Goal: Task Accomplishment & Management: Complete application form

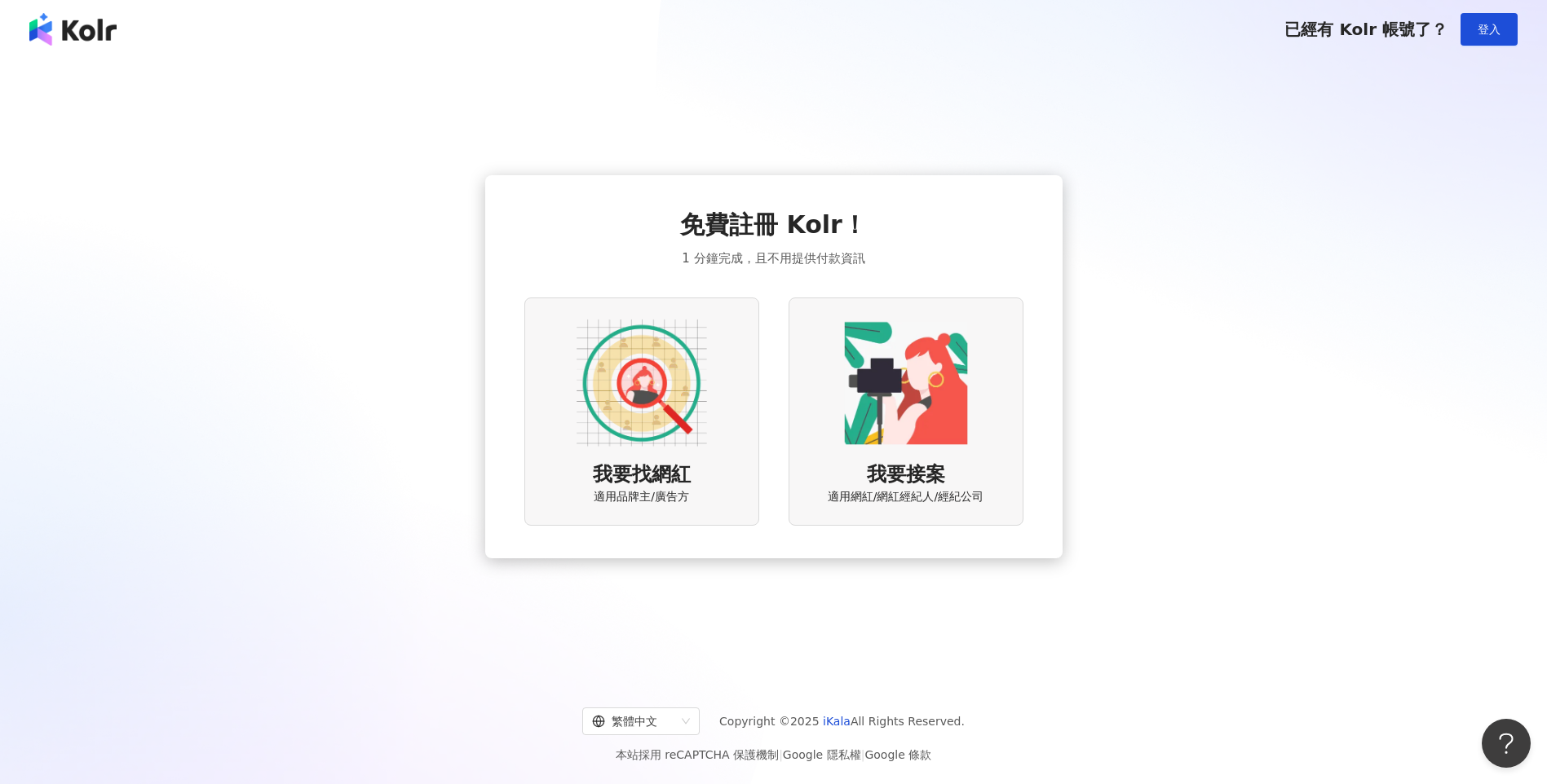
click at [661, 399] on img at bounding box center [641, 383] width 130 height 130
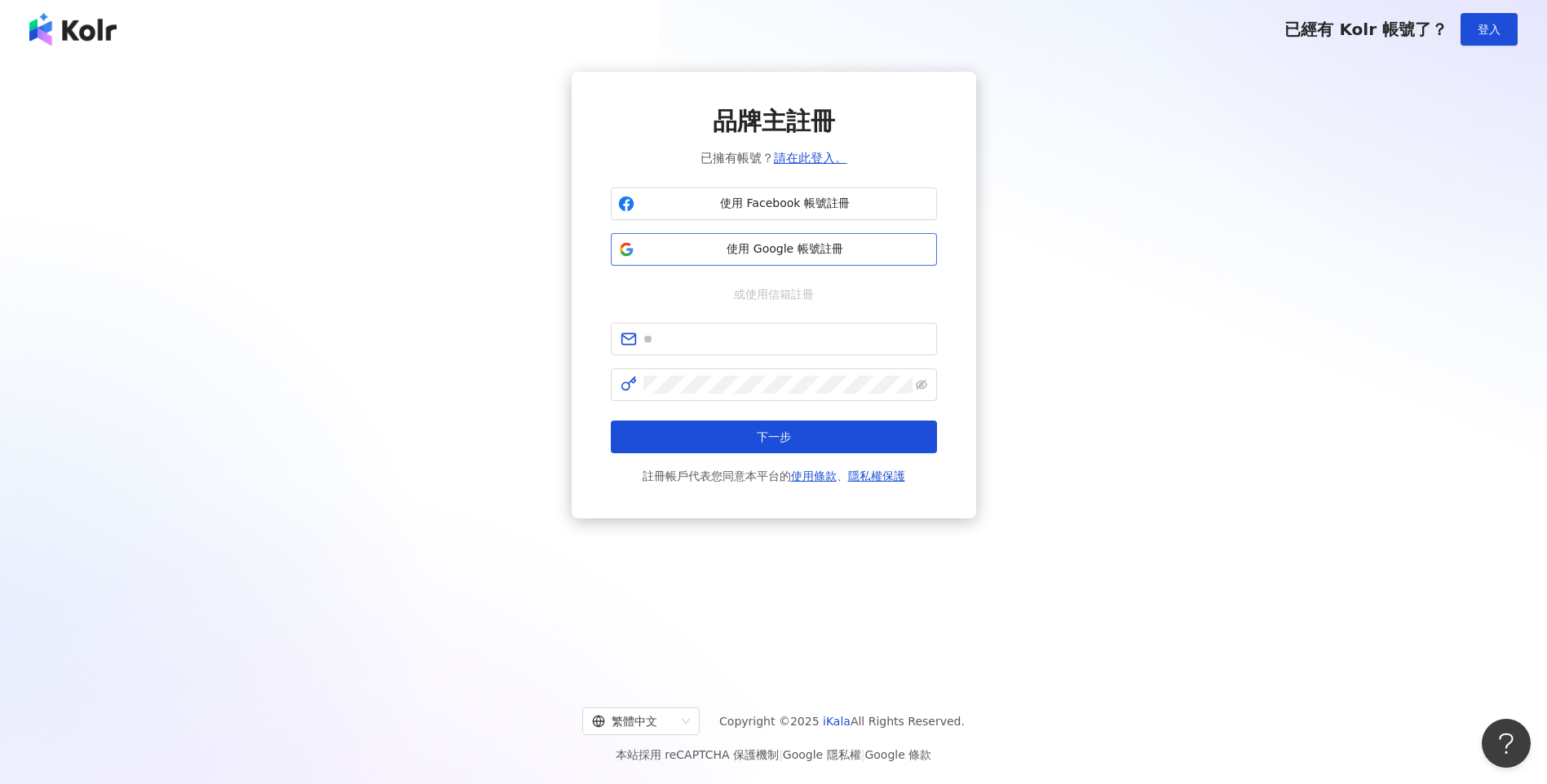
click at [812, 247] on span "使用 Google 帳號註冊" at bounding box center [784, 249] width 288 height 17
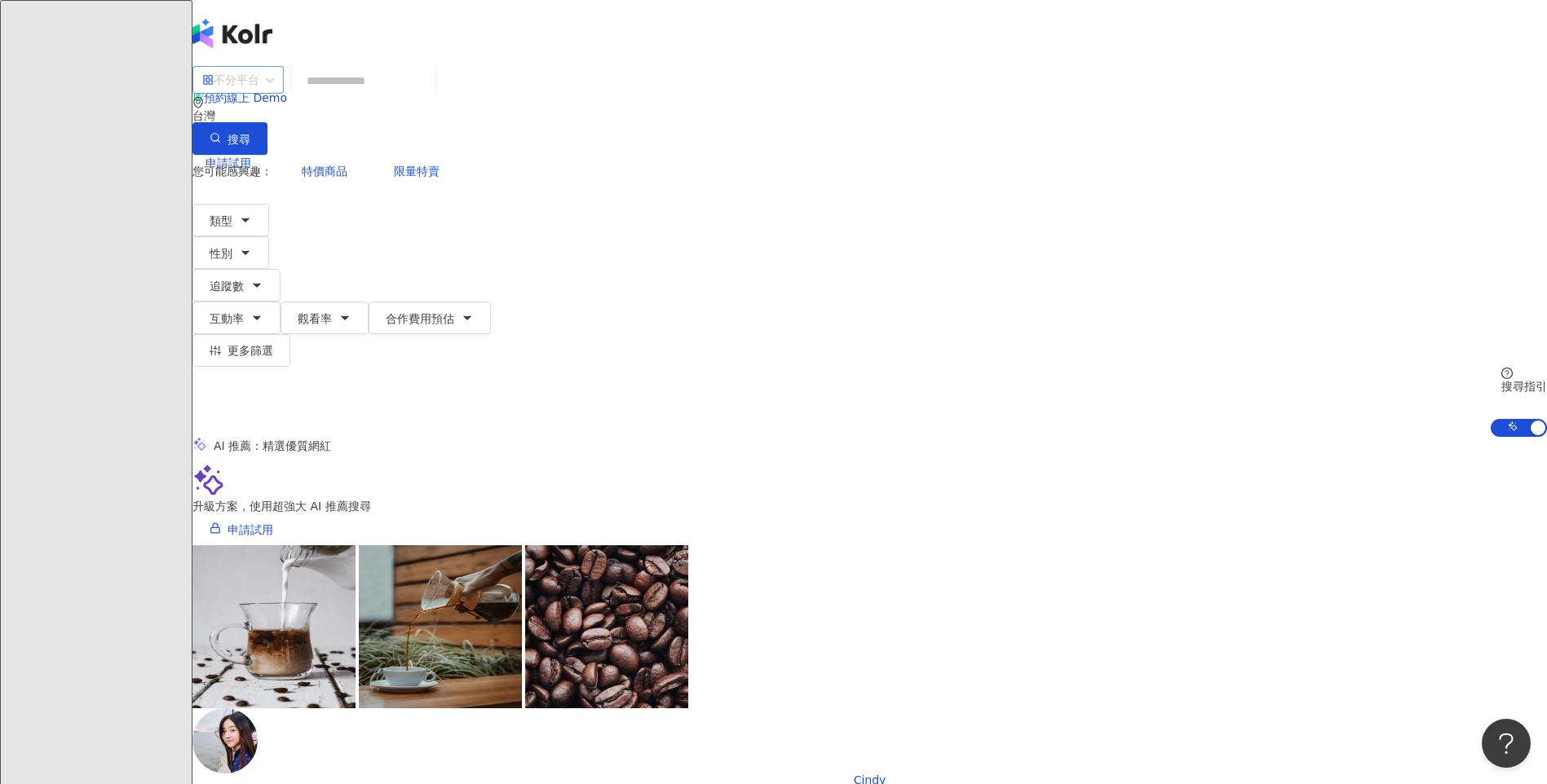
click at [274, 93] on span "不分平台" at bounding box center [238, 79] width 71 height 26
click at [452, 174] on div "Instagram" at bounding box center [433, 168] width 81 height 18
click at [442, 96] on input "search" at bounding box center [376, 81] width 132 height 31
click at [263, 279] on icon "button" at bounding box center [257, 286] width 13 height 13
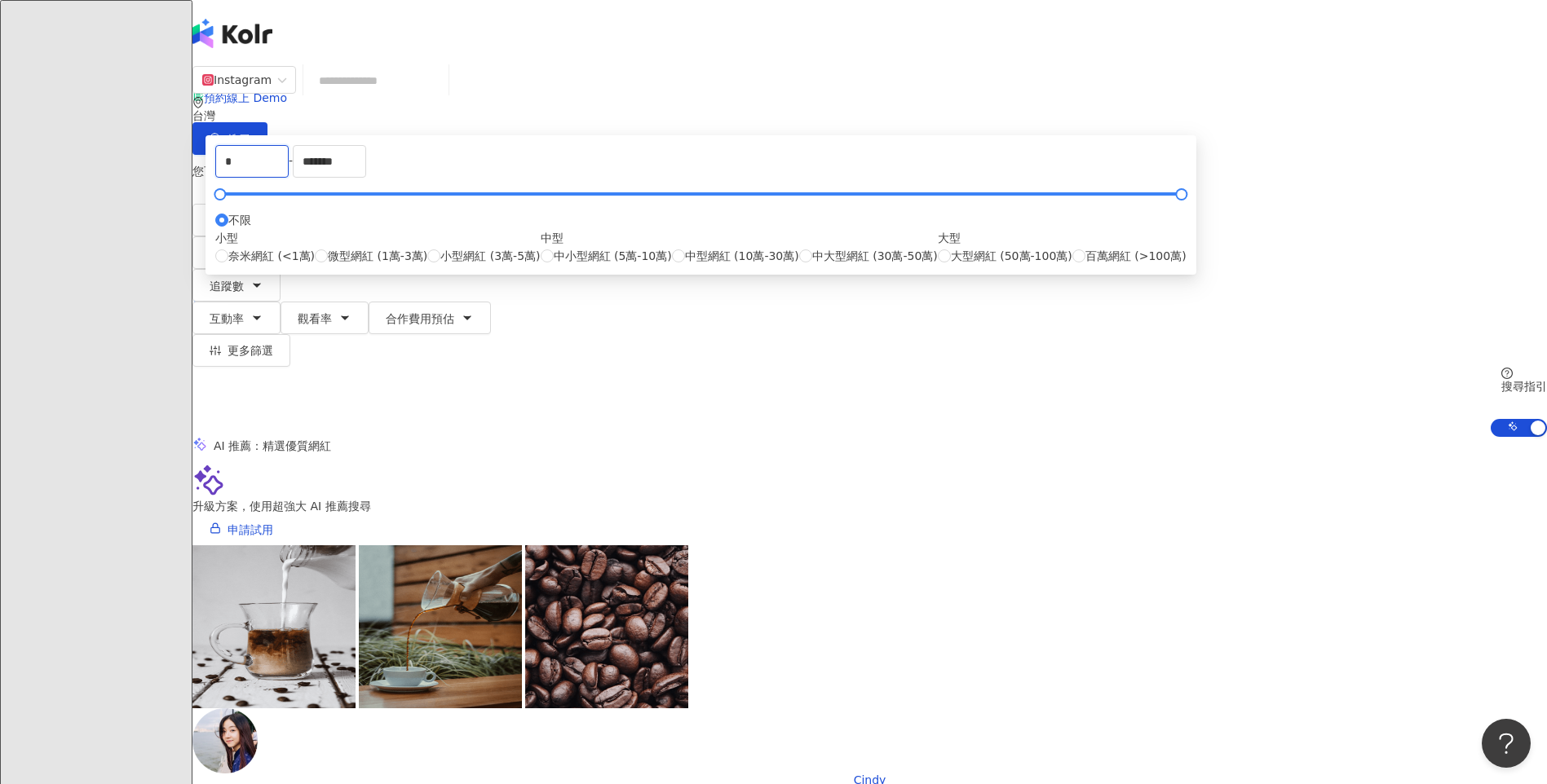
drag, startPoint x: 640, startPoint y: 263, endPoint x: 525, endPoint y: 257, distance: 115.2
type input "*****"
drag, startPoint x: 854, startPoint y: 243, endPoint x: 675, endPoint y: 250, distance: 179.1
click at [675, 250] on div "***** - ******* 不限 小型 奈米網紅 (<1萬) 微型網紅 (1萬-3萬) 小型網紅 (3萬-5萬) 中型 中小型網紅 (5萬-10萬) 中型…" at bounding box center [700, 205] width 971 height 120
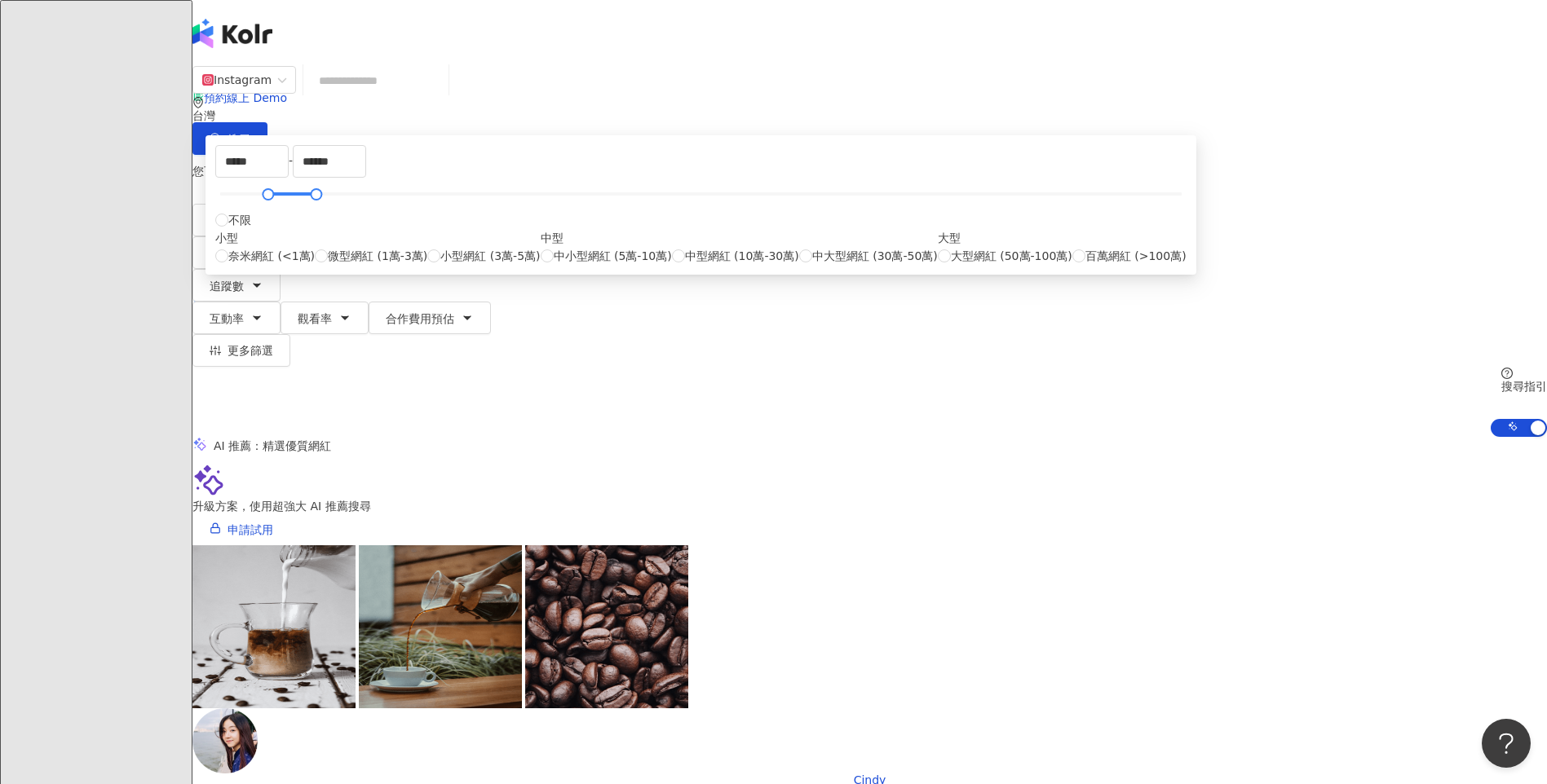
type input "*****"
click at [1188, 437] on div "AI 推薦 ： 精選優質網紅" at bounding box center [870, 445] width 1354 height 17
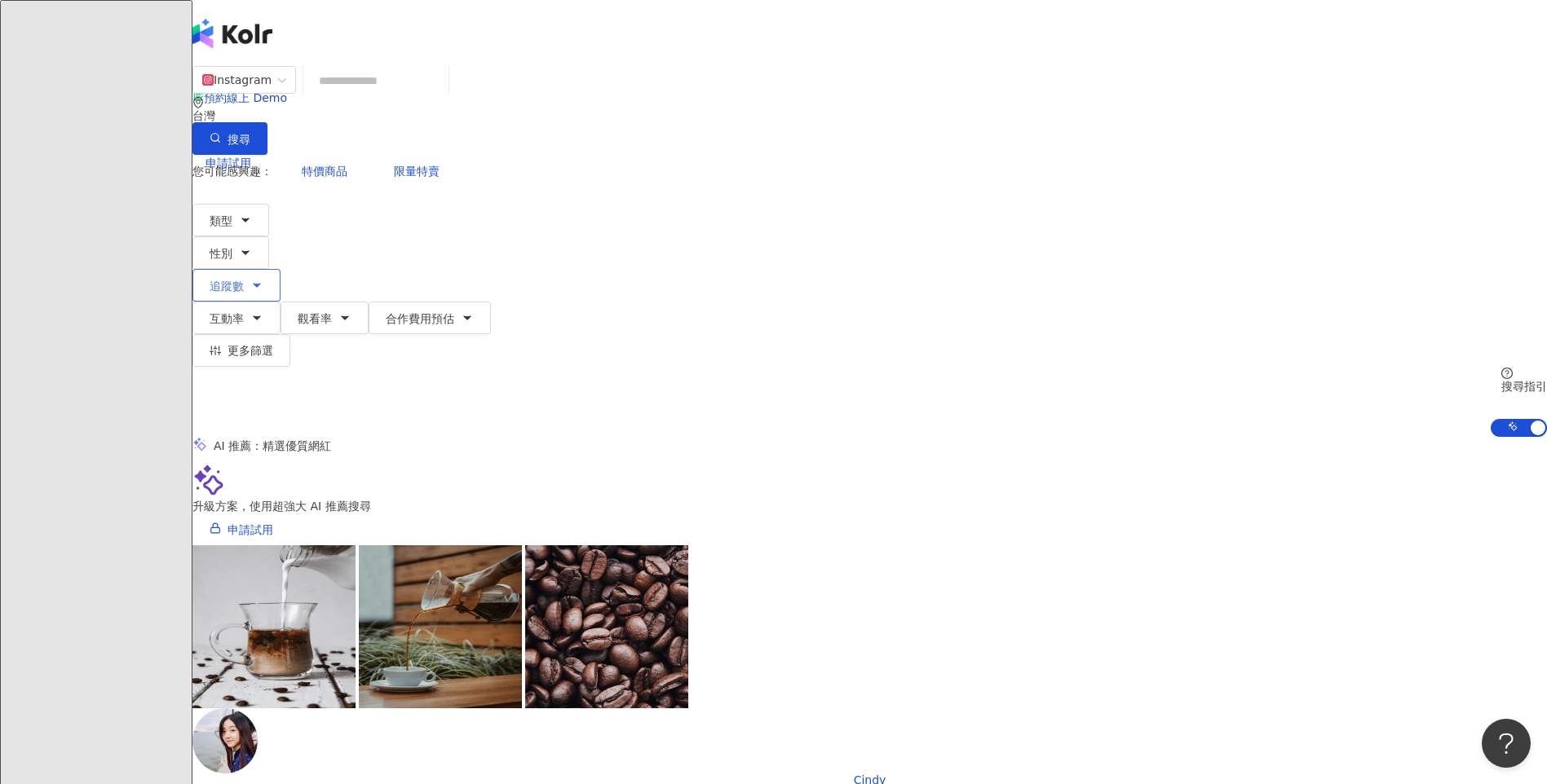
click at [263, 279] on icon "button" at bounding box center [257, 286] width 13 height 13
click at [1239, 437] on div "AI 推薦 ： 精選優質網紅" at bounding box center [870, 445] width 1354 height 17
click at [281, 301] on button "互動率" at bounding box center [237, 317] width 88 height 32
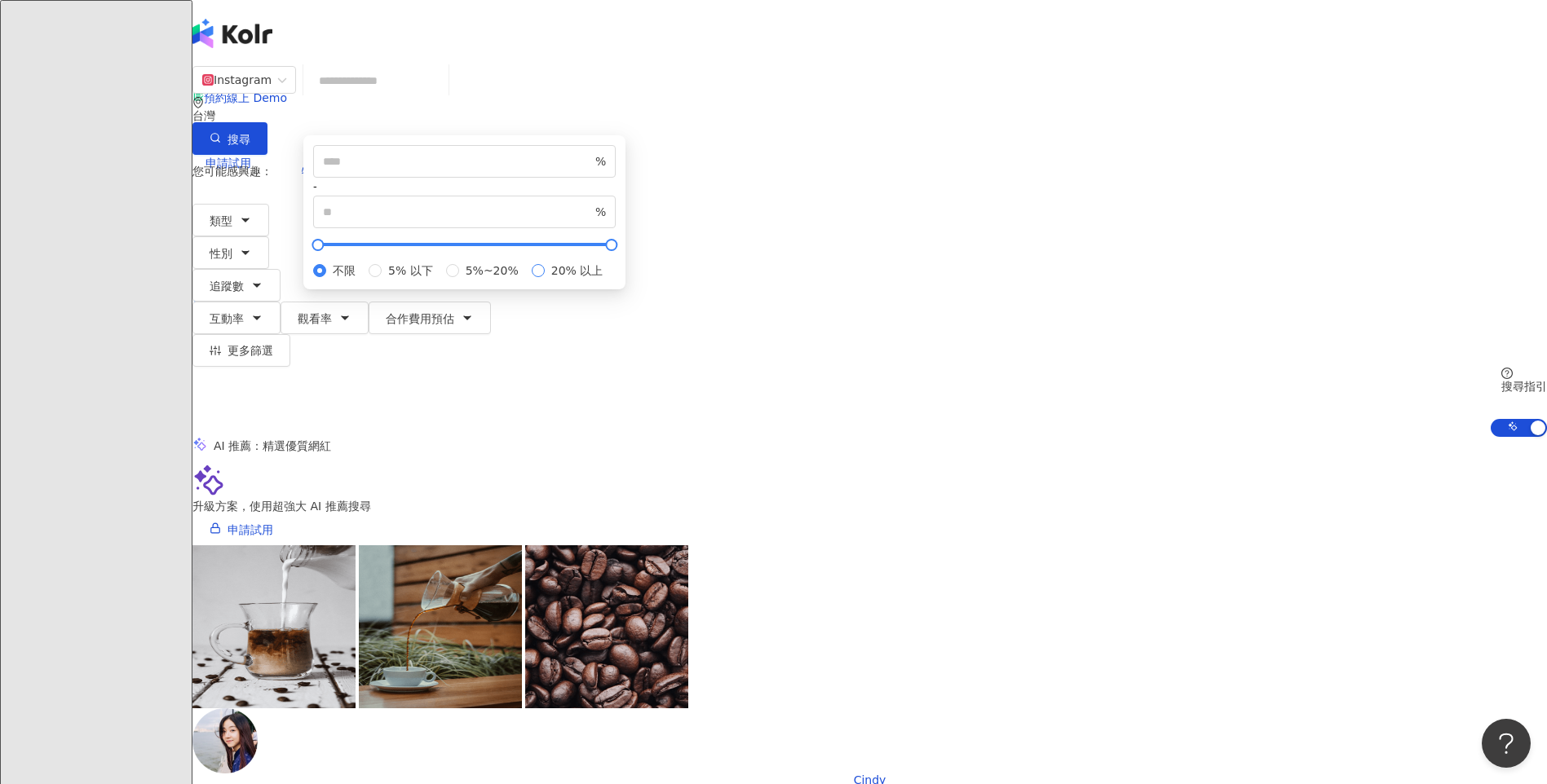
click at [610, 280] on label "20% 以上" at bounding box center [571, 271] width 78 height 18
type input "**"
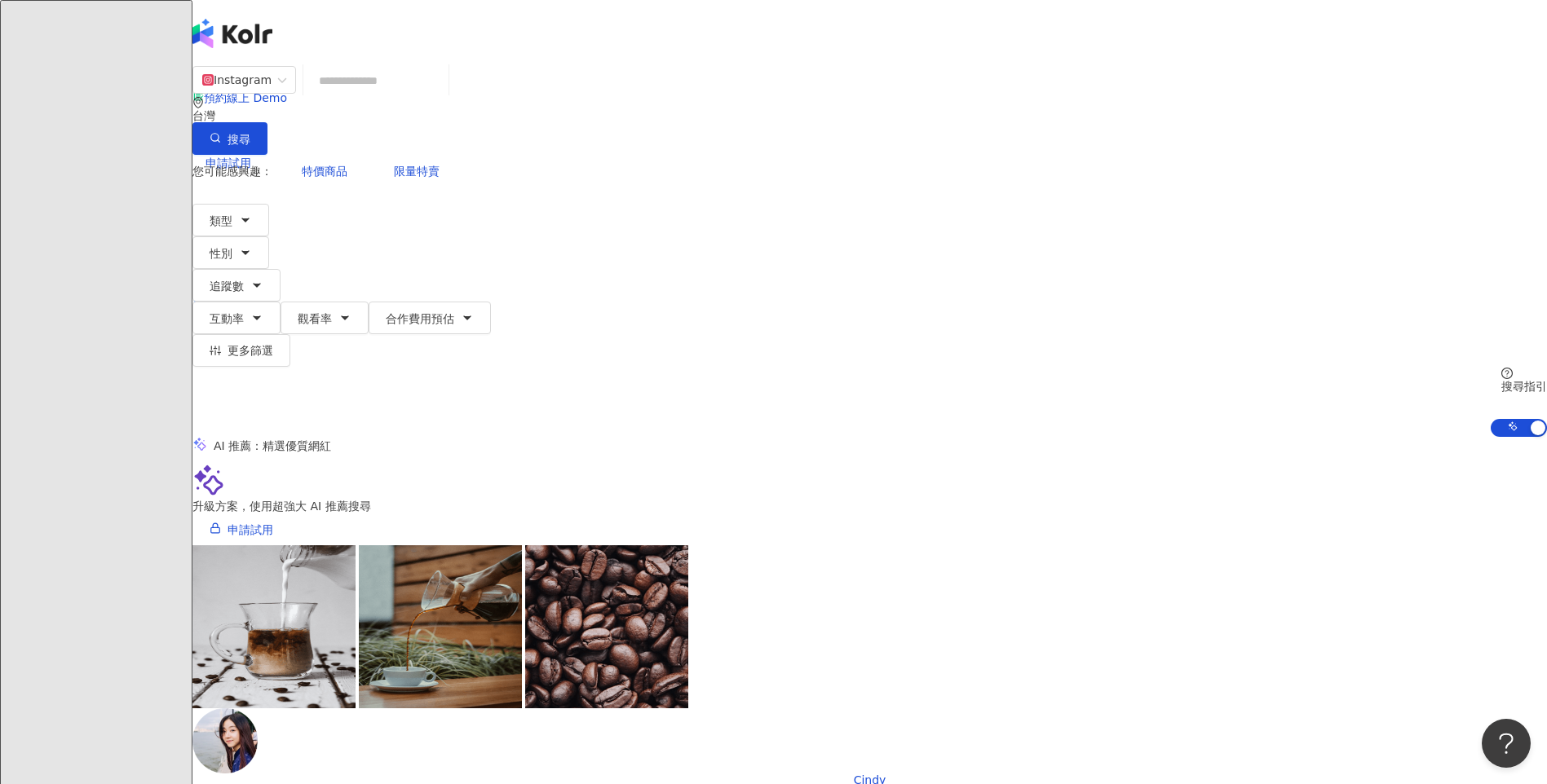
click at [1068, 437] on div "AI 推薦 ： 精選優質網紅" at bounding box center [870, 445] width 1354 height 17
click at [474, 311] on icon "button" at bounding box center [467, 318] width 13 height 13
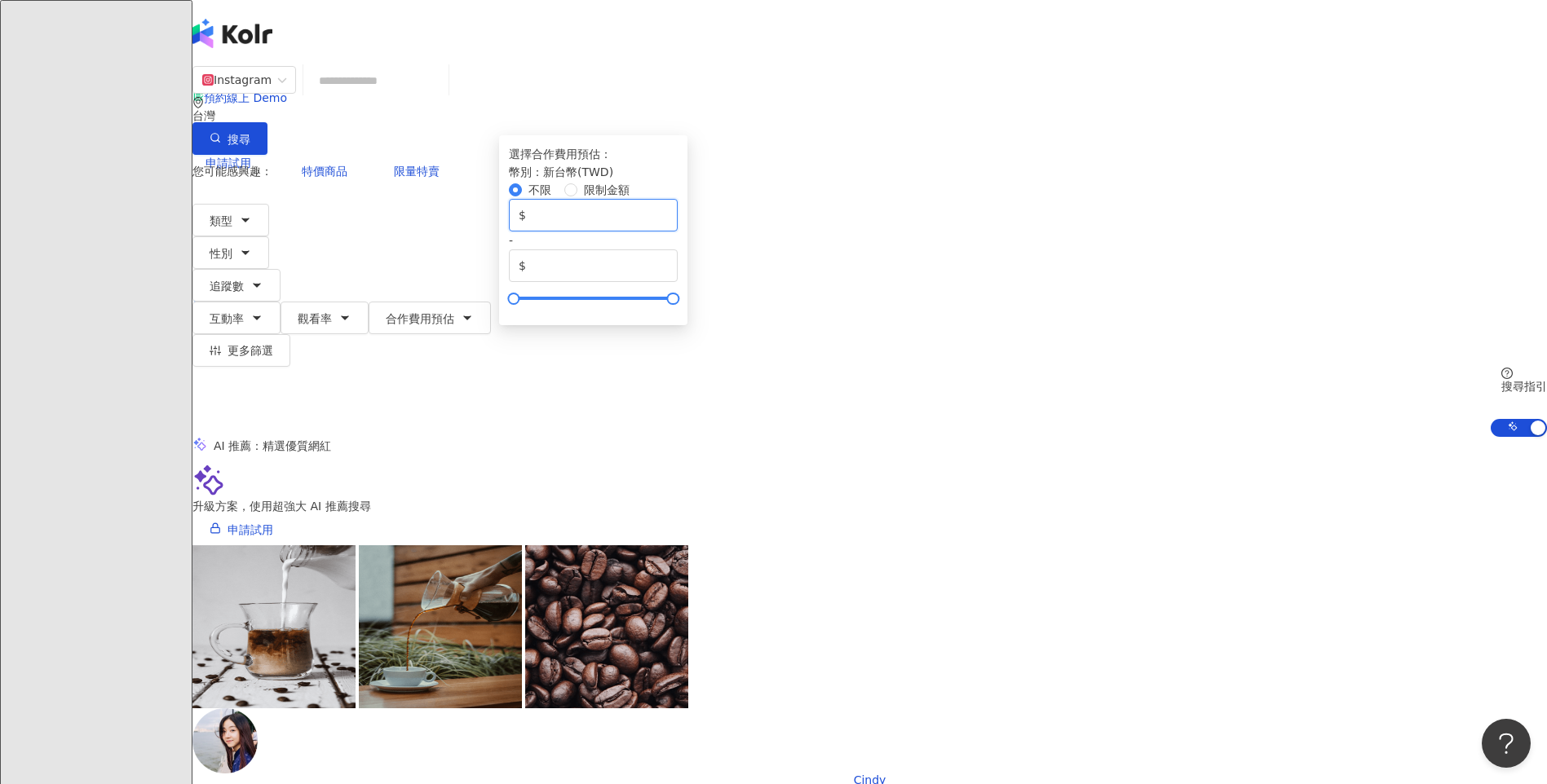
drag, startPoint x: 890, startPoint y: 297, endPoint x: 830, endPoint y: 293, distance: 60.1
drag, startPoint x: 1134, startPoint y: 296, endPoint x: 997, endPoint y: 296, distance: 137.0
click at [678, 282] on div "$ * - $ *******" at bounding box center [592, 240] width 169 height 83
type input "*****"
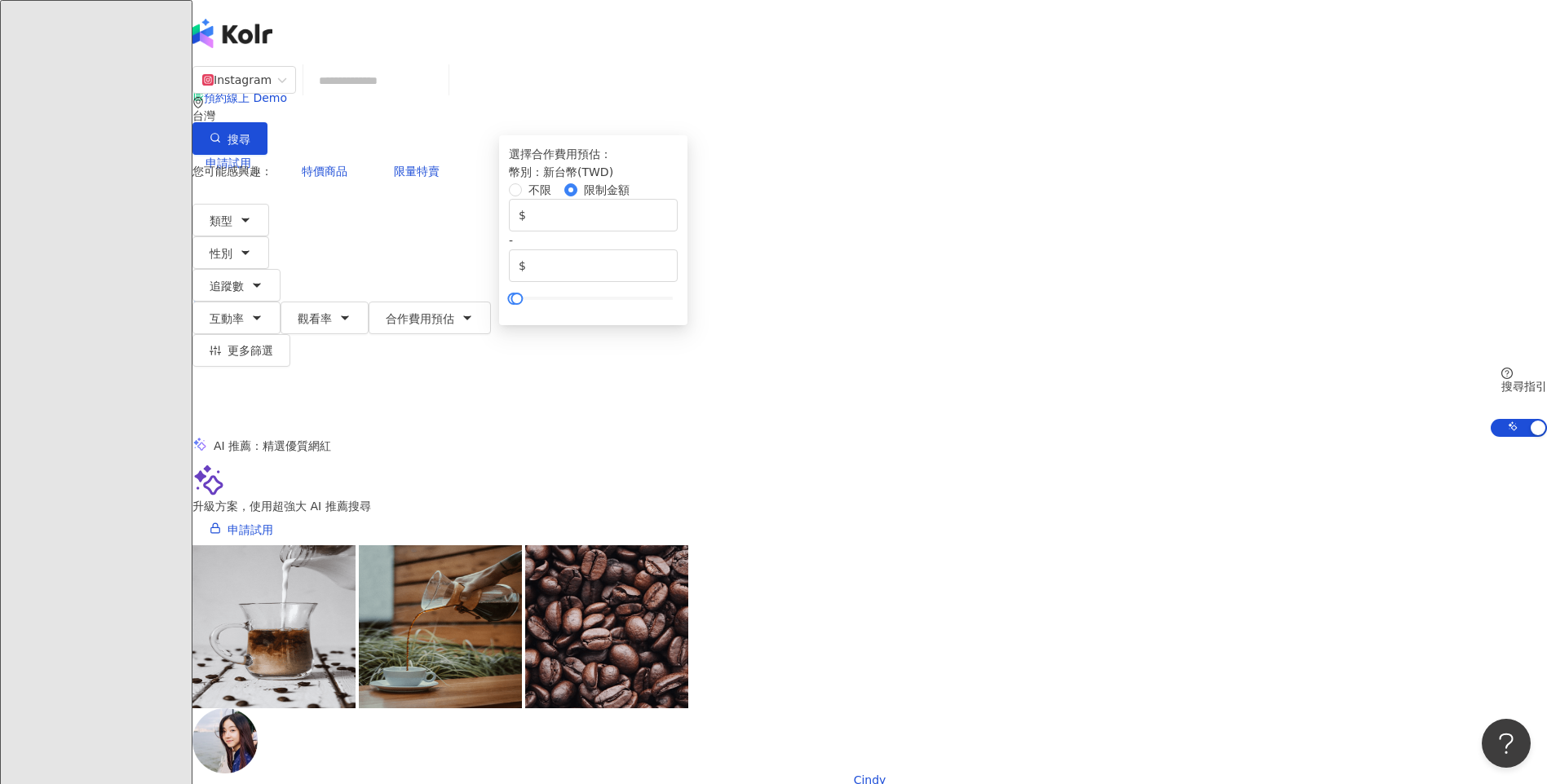
click at [1297, 203] on div "Instagram 台灣 搜尋 您可能感興趣： 特價商品 限量特賣 類型 性別 追蹤數 互動率 觀看率 合作費用預估 更多篩選 ***** - ***** 不…" at bounding box center [870, 252] width 1354 height 372
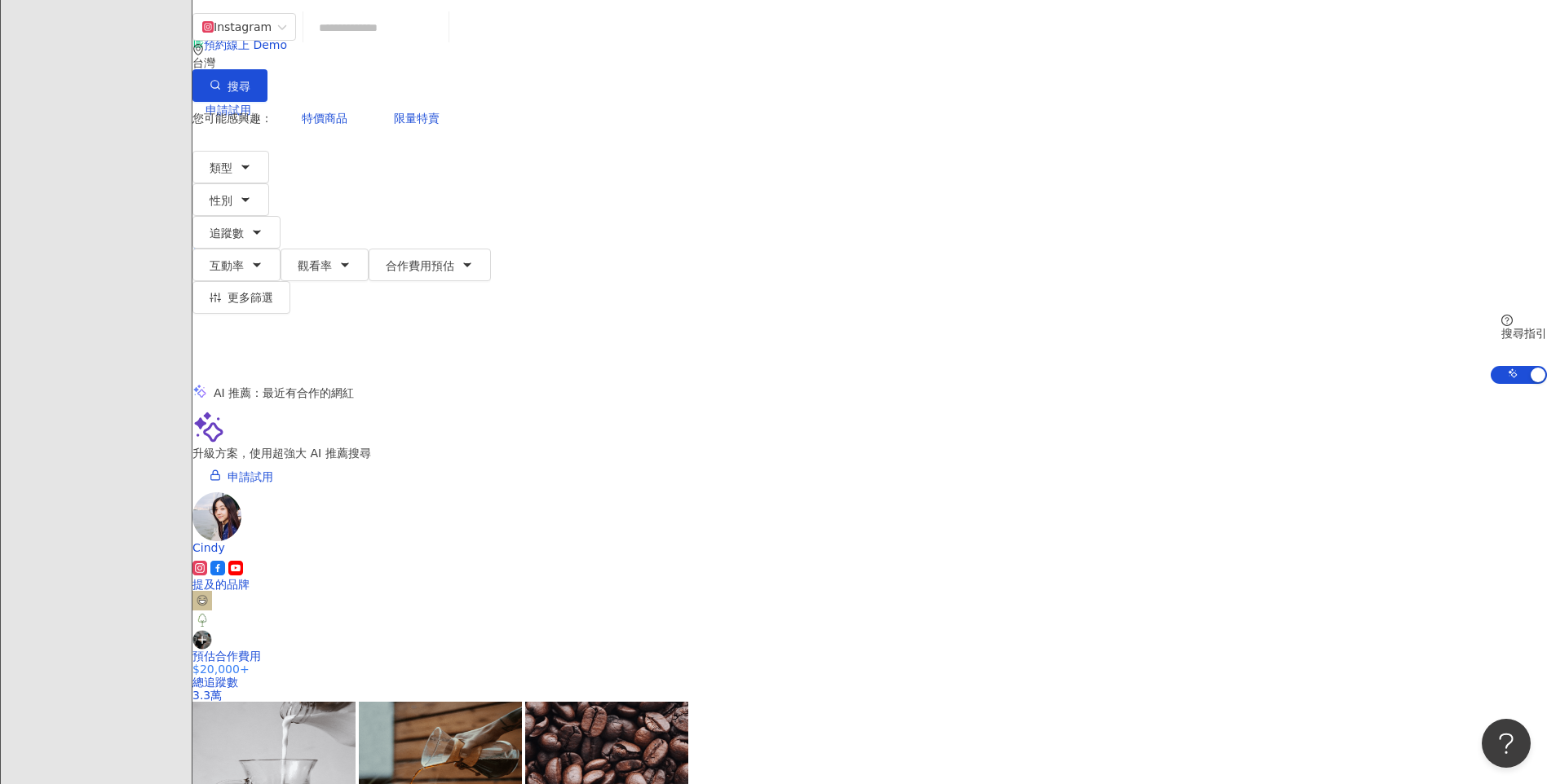
scroll to position [81, 0]
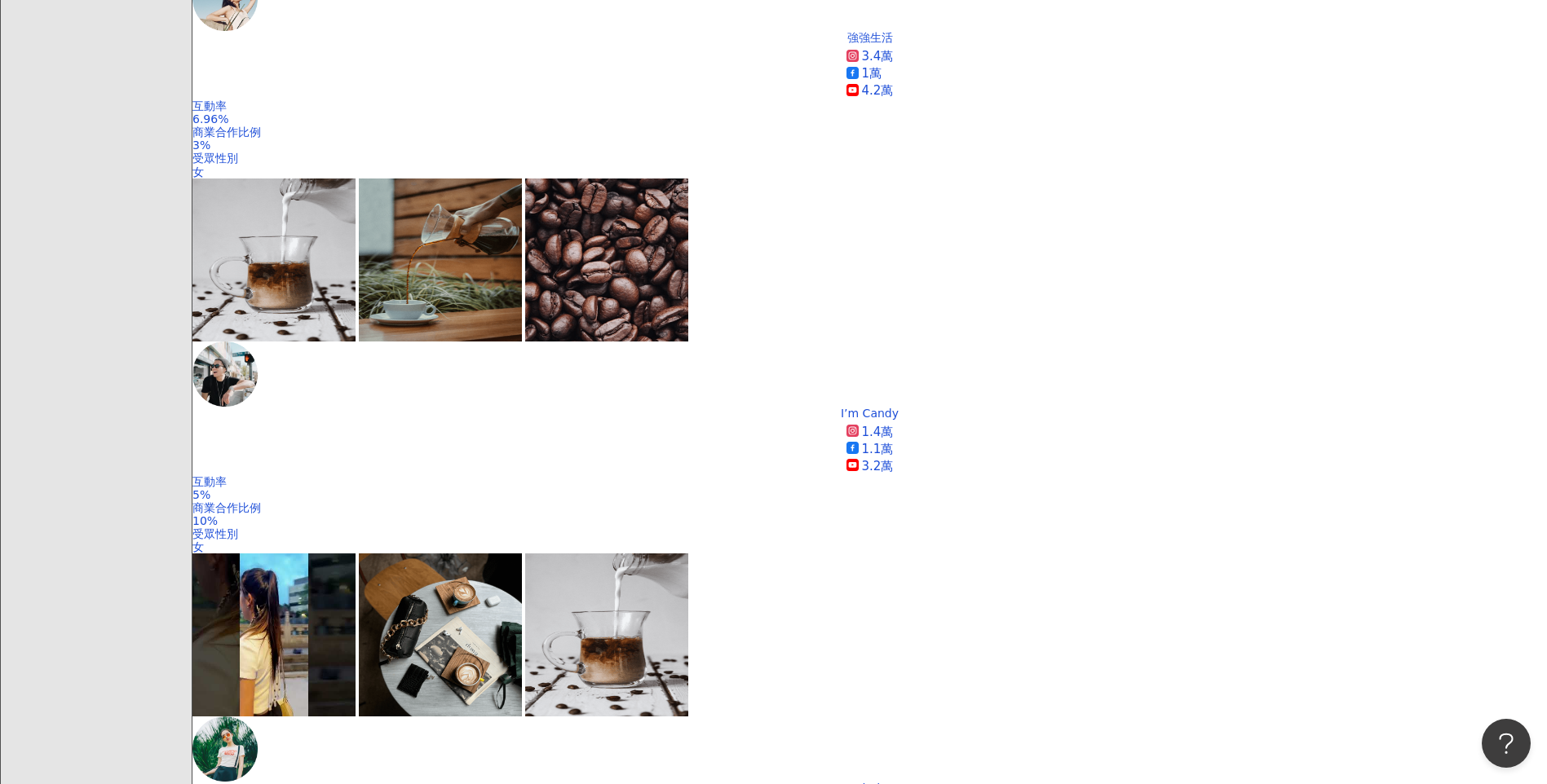
scroll to position [1517, 0]
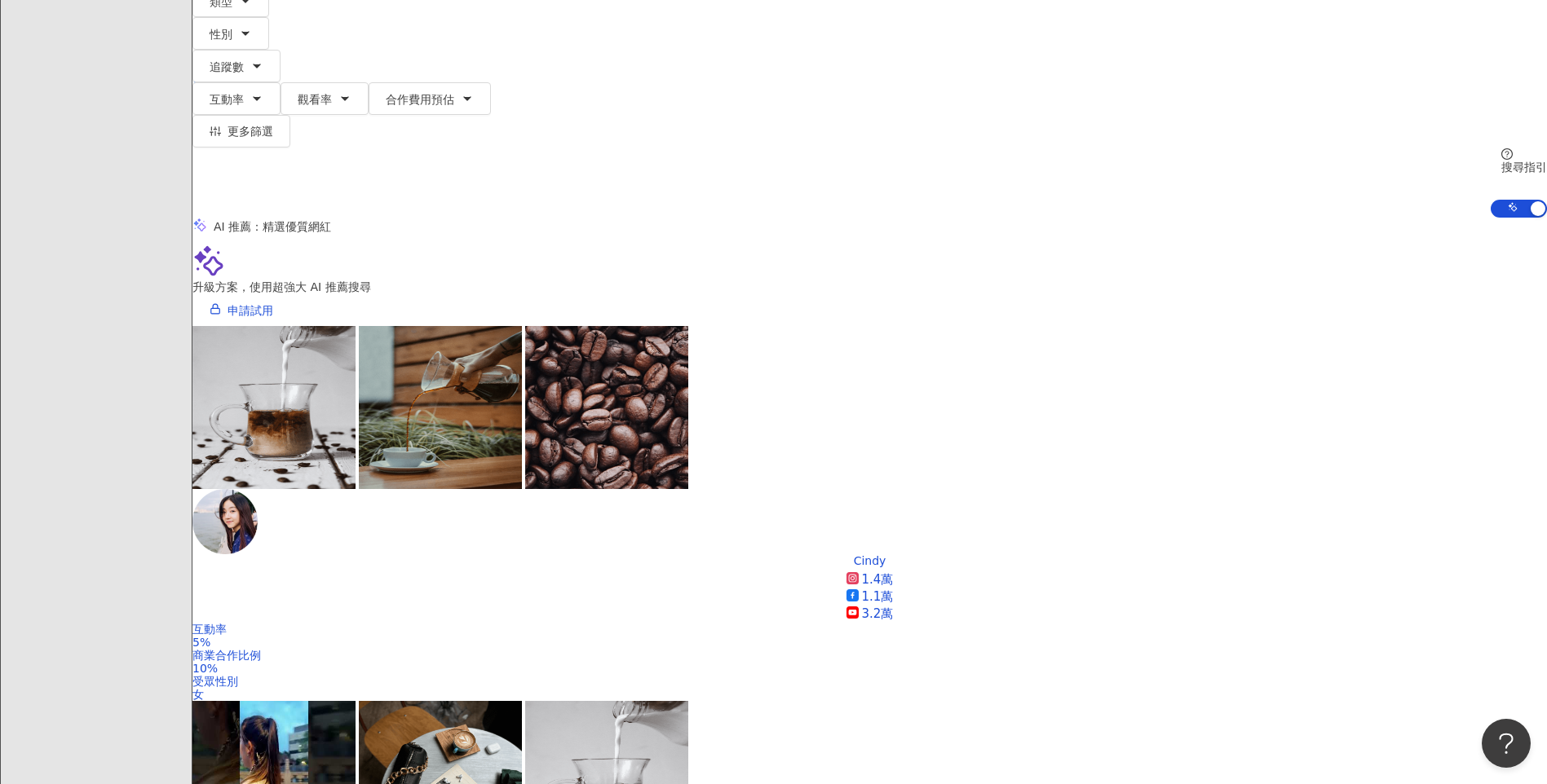
scroll to position [294, 0]
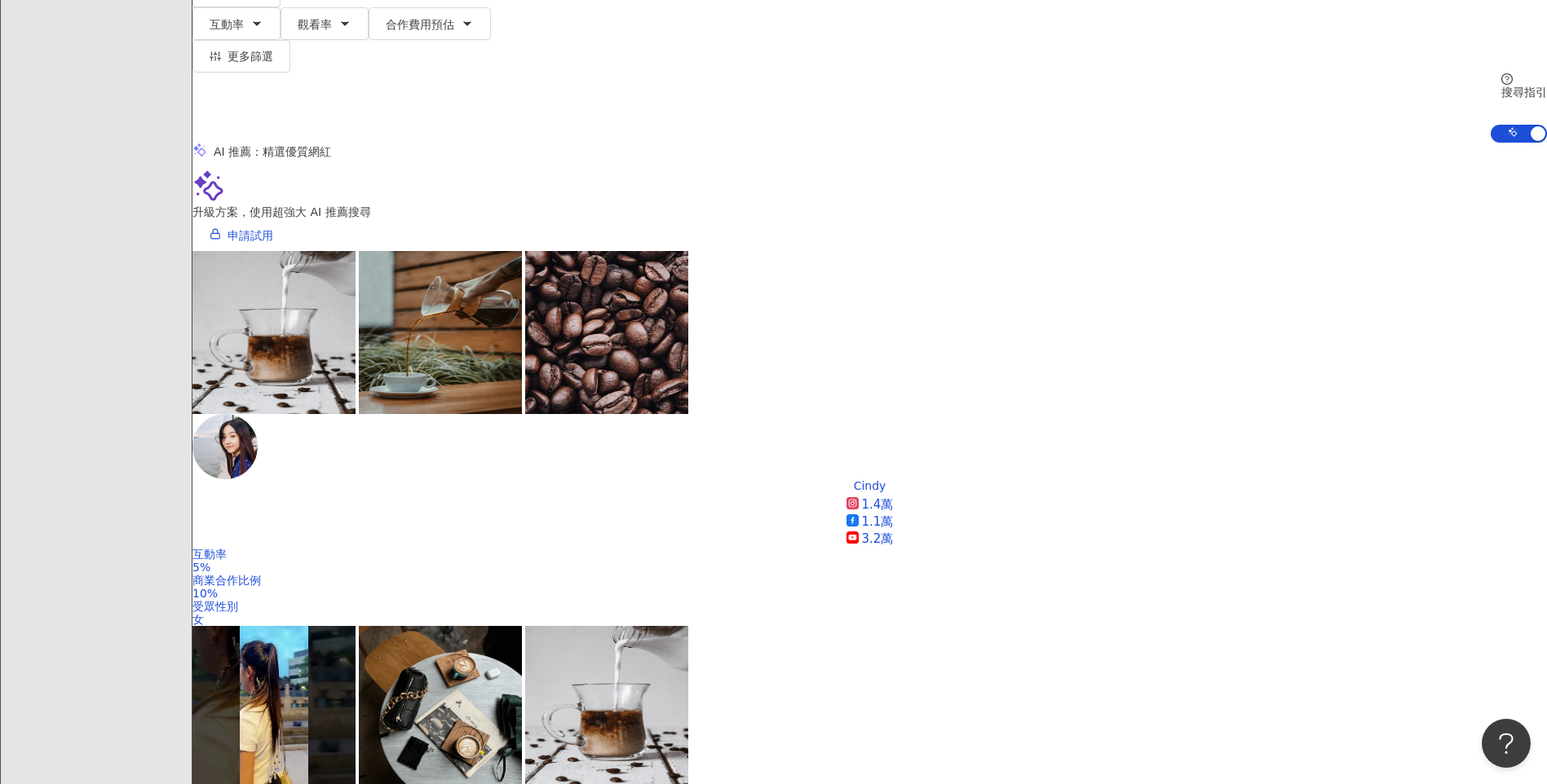
drag, startPoint x: 1093, startPoint y: 659, endPoint x: 1343, endPoint y: 658, distance: 250.0
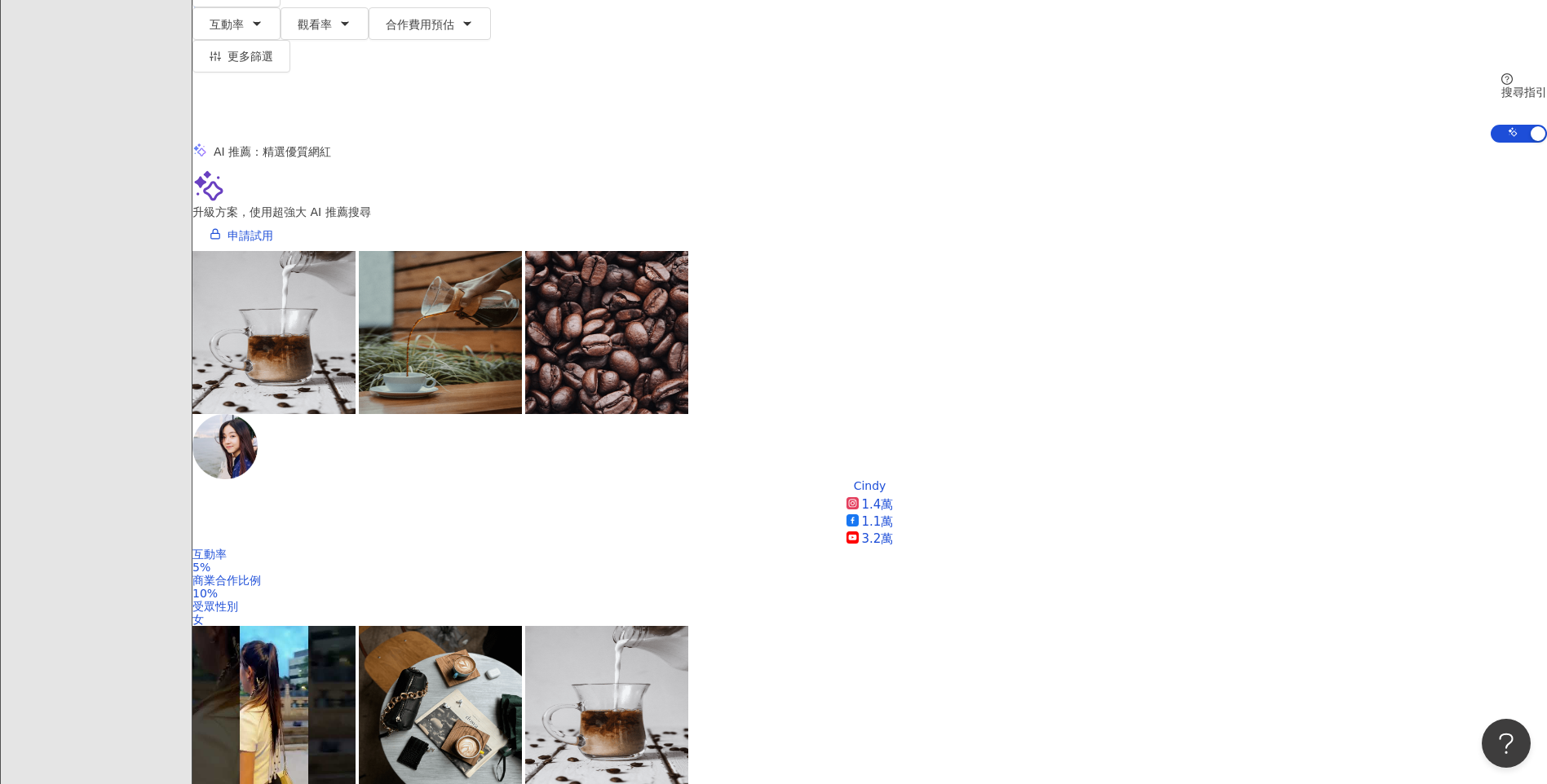
drag, startPoint x: 1343, startPoint y: 658, endPoint x: 1324, endPoint y: 401, distance: 257.7
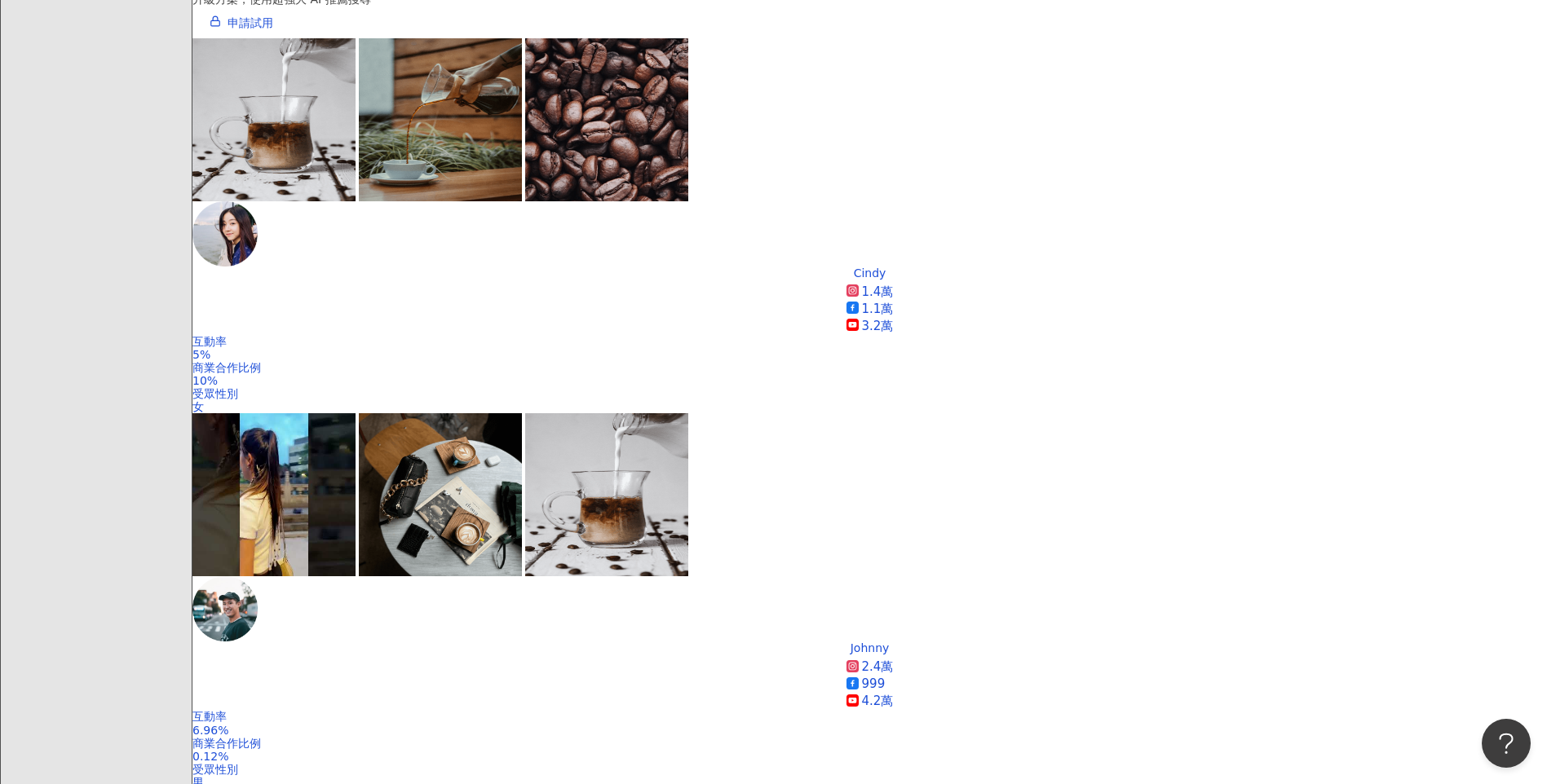
scroll to position [458, 0]
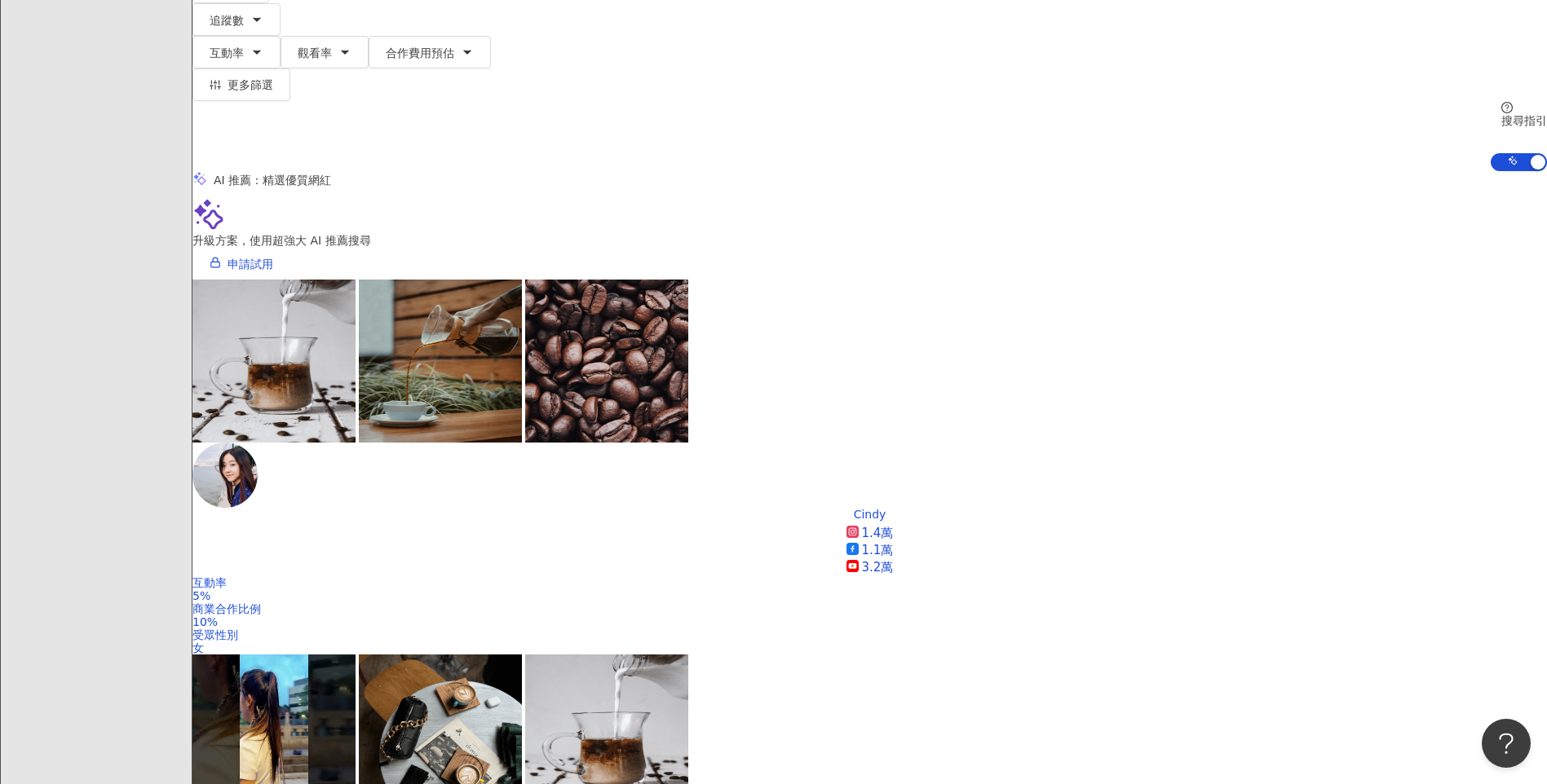
scroll to position [262, 0]
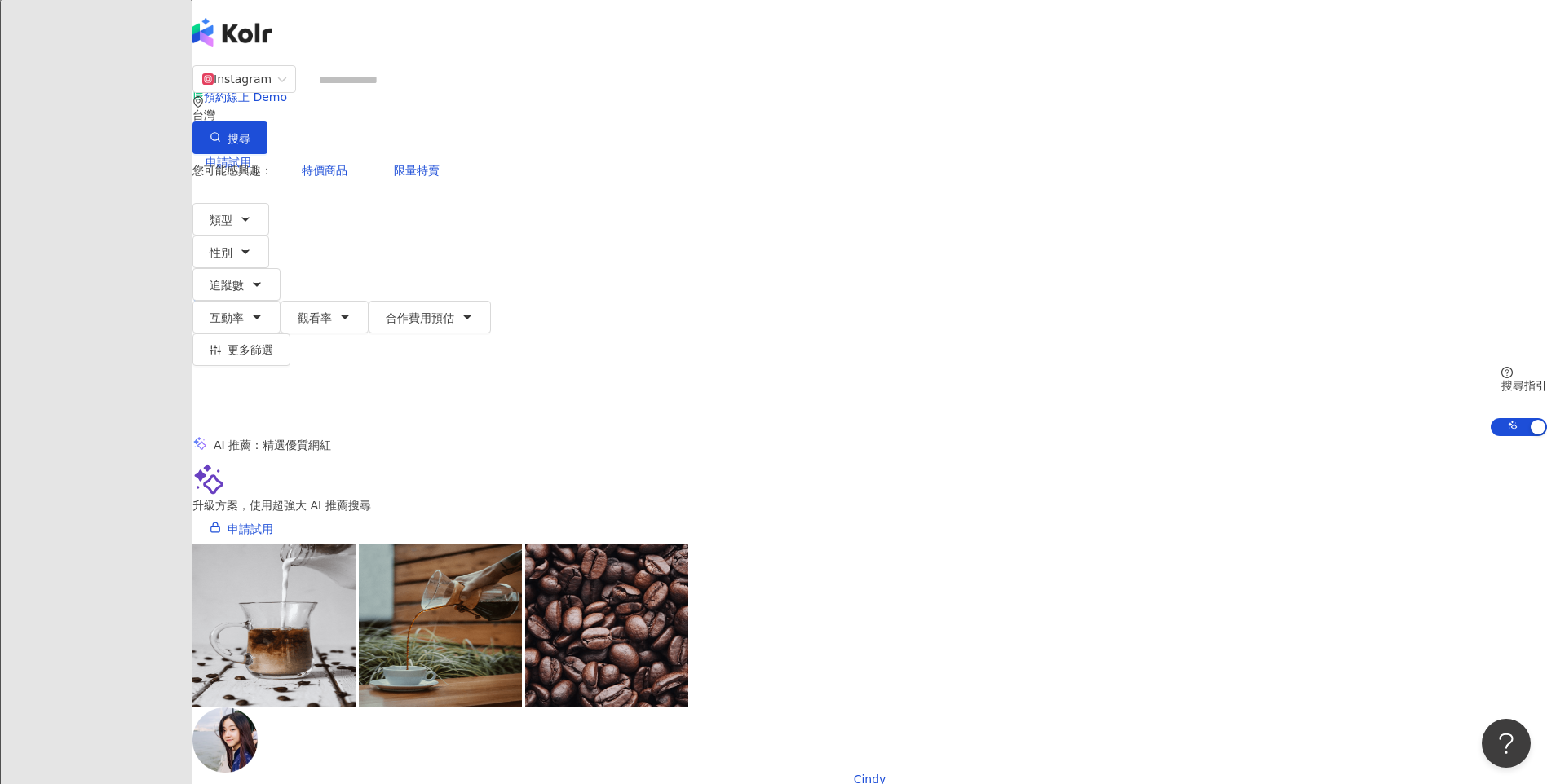
scroll to position [0, 0]
click at [273, 523] on span "申請試用" at bounding box center [250, 530] width 46 height 13
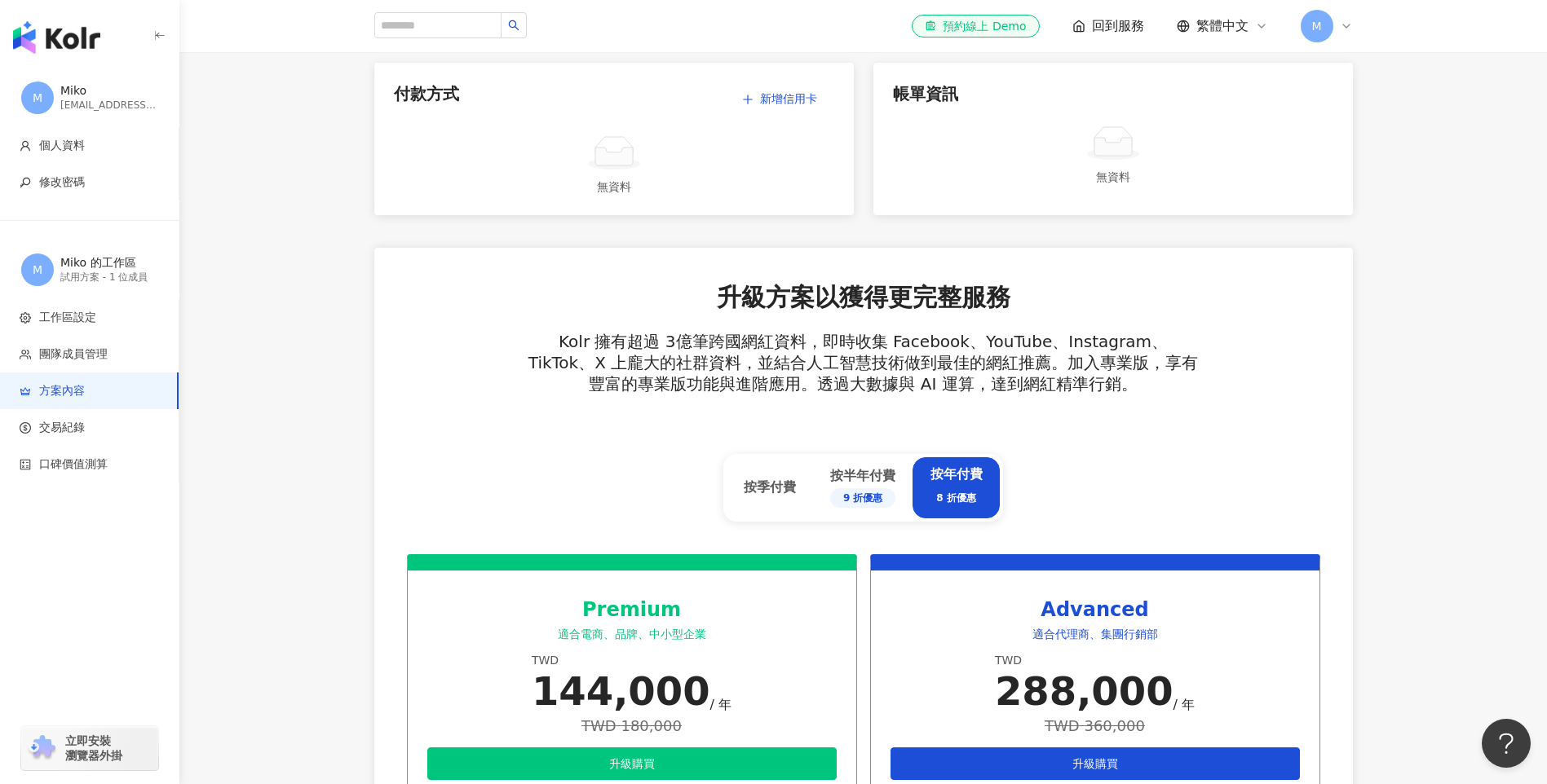
scroll to position [334, 0]
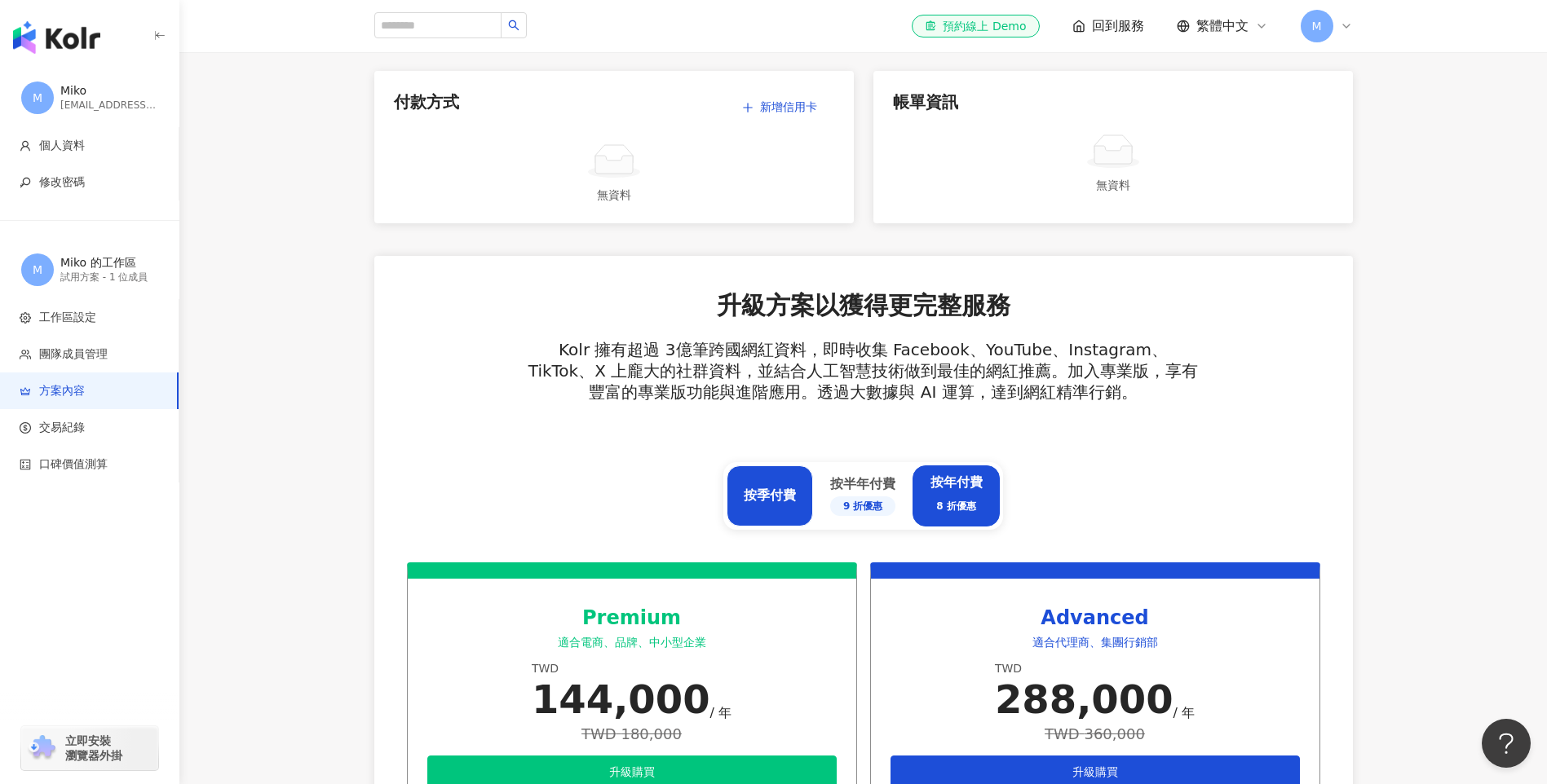
click at [765, 500] on div "按季付費" at bounding box center [769, 496] width 52 height 18
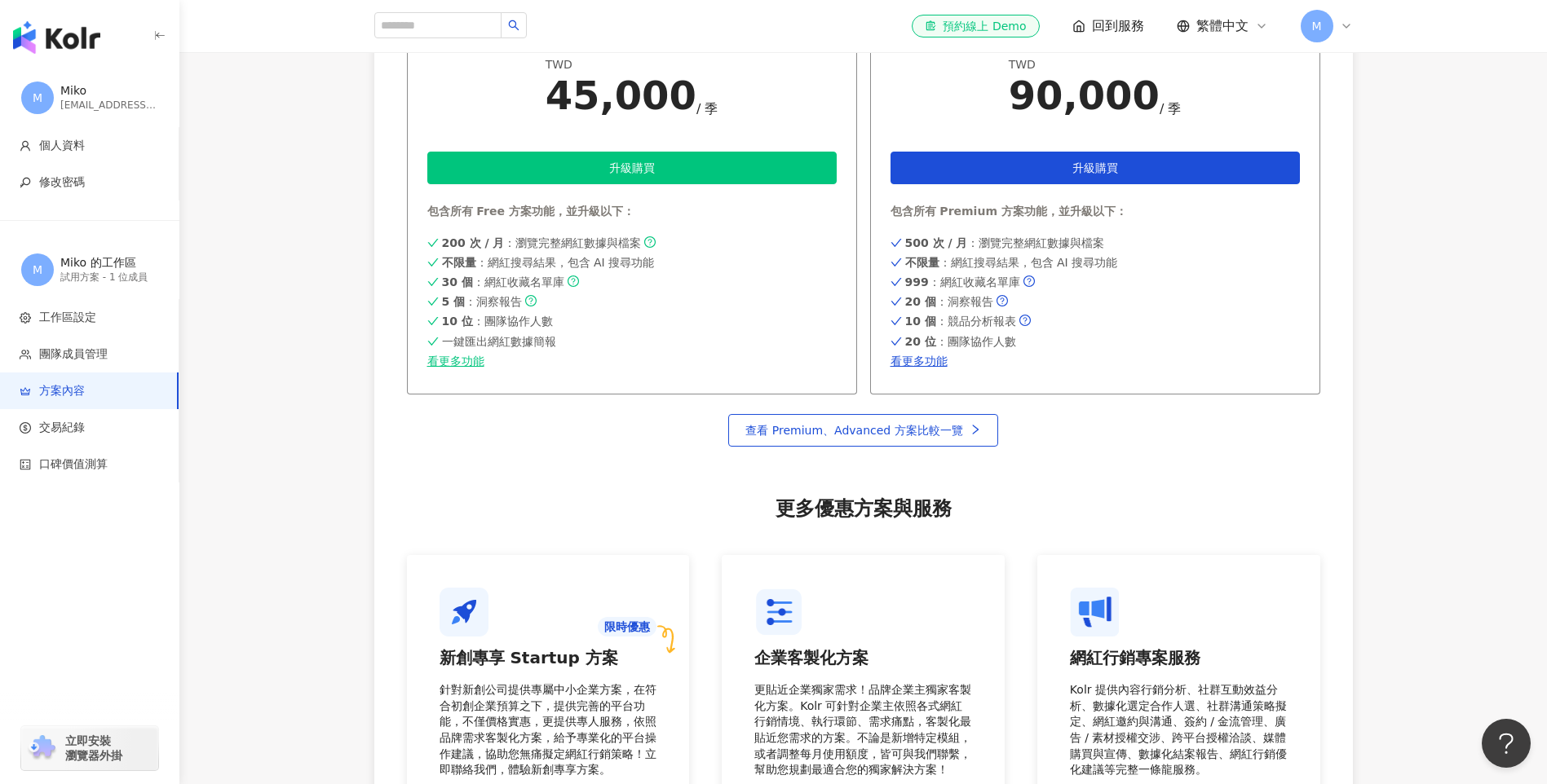
scroll to position [660, 0]
